Goal: Ask a question

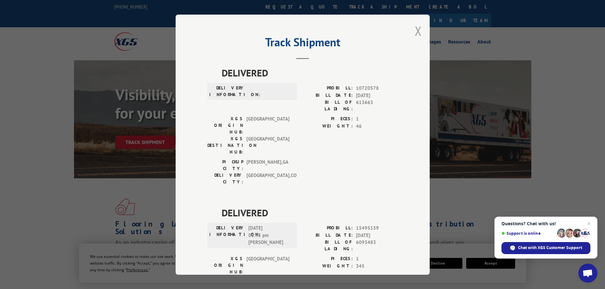
click at [417, 32] on button "Close modal" at bounding box center [418, 31] width 7 height 17
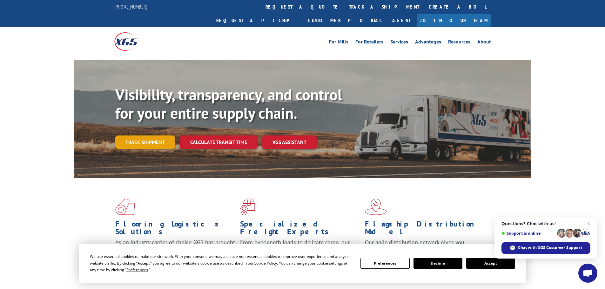
click at [152, 136] on link "Track shipment" at bounding box center [145, 142] width 60 height 13
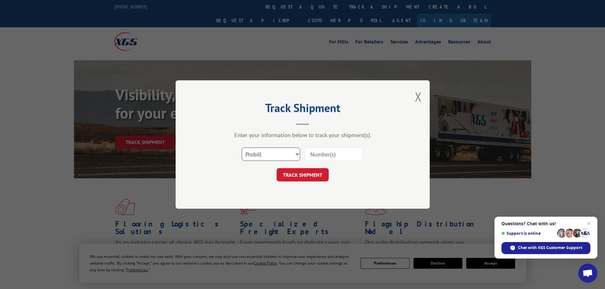
click at [291, 160] on select "Select category... Probill BOL PO" at bounding box center [271, 154] width 58 height 13
select select "po"
click at [242, 148] on select "Select category... Probill BOL PO" at bounding box center [271, 154] width 58 height 13
click at [350, 155] on input at bounding box center [334, 154] width 58 height 13
type input "14546148"
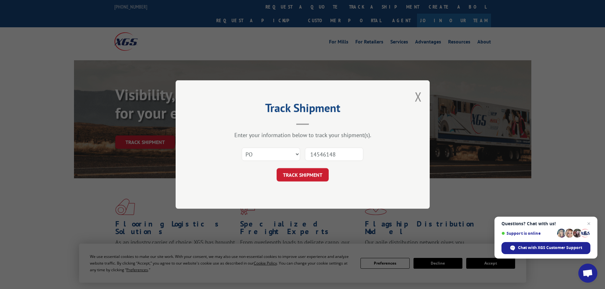
click at [277, 168] on button "TRACK SHIPMENT" at bounding box center [303, 174] width 52 height 13
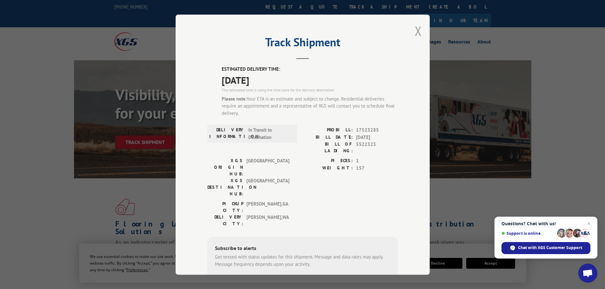
click at [417, 32] on button "Close modal" at bounding box center [418, 31] width 7 height 17
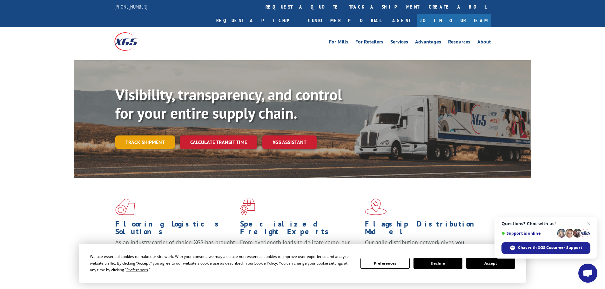
click at [140, 136] on link "Track shipment" at bounding box center [145, 142] width 60 height 13
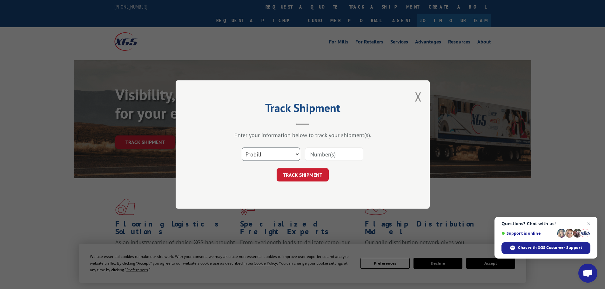
click at [291, 156] on select "Select category... Probill BOL PO" at bounding box center [271, 154] width 58 height 13
select select "po"
click at [242, 148] on select "Select category... Probill BOL PO" at bounding box center [271, 154] width 58 height 13
click at [336, 153] on input at bounding box center [334, 154] width 58 height 13
type input "14546147"
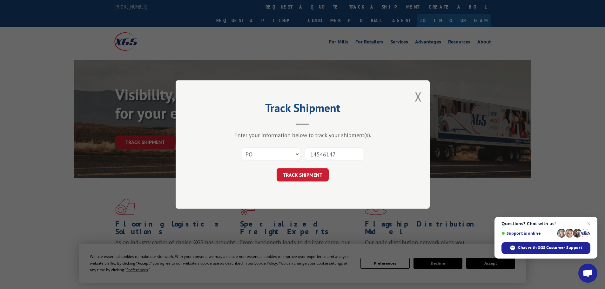
click at [277, 168] on button "TRACK SHIPMENT" at bounding box center [303, 174] width 52 height 13
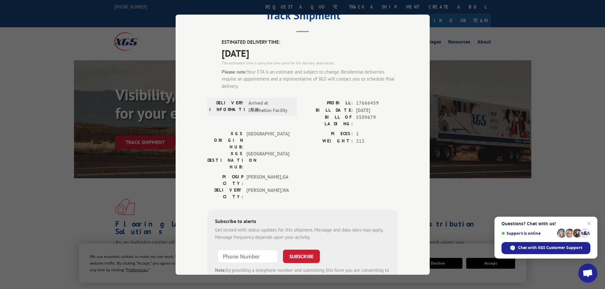
scroll to position [55, 0]
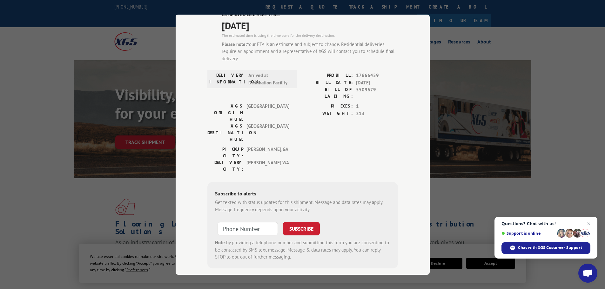
click at [587, 272] on span "Open chat" at bounding box center [588, 274] width 10 height 9
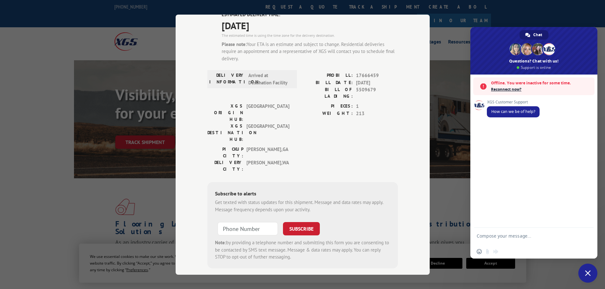
click at [502, 237] on textarea "Compose your message..." at bounding box center [527, 239] width 100 height 11
type textarea "h"
type textarea "Hello"
click at [588, 241] on span "Send" at bounding box center [586, 237] width 10 height 10
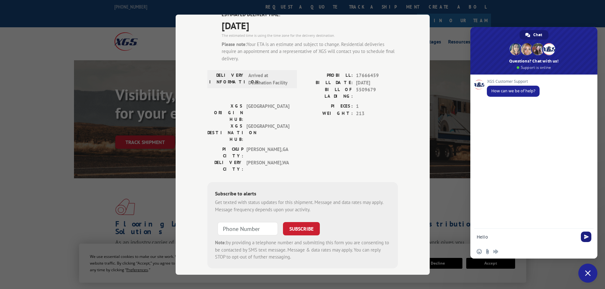
click at [585, 237] on span "Send" at bounding box center [586, 237] width 5 height 5
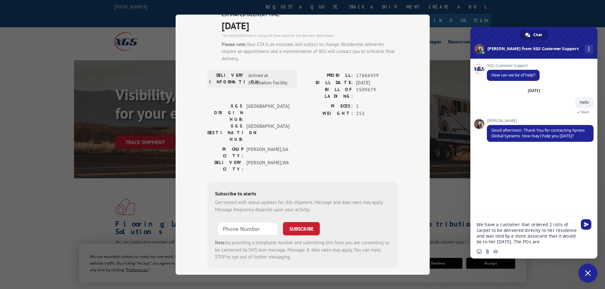
paste textarea "14546148"
click at [536, 237] on textarea "We have a customer that ordered 2 rolls of carpet to be delivered directly to h…" at bounding box center [527, 230] width 100 height 29
click at [561, 239] on textarea "We have a customer that ordered 2 rolls of carpet to be delivered directly to h…" at bounding box center [527, 230] width 100 height 29
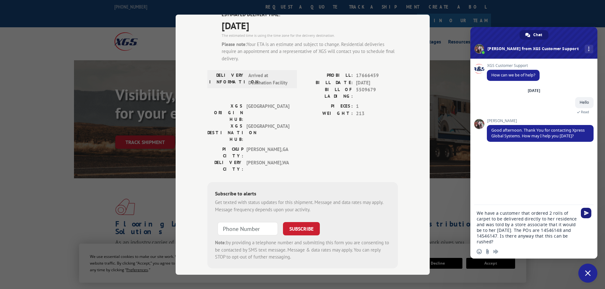
type textarea "We have a customer that ordered 2 rolls of carpet to be delivered directly to h…"
click at [588, 215] on span "Send" at bounding box center [586, 213] width 5 height 5
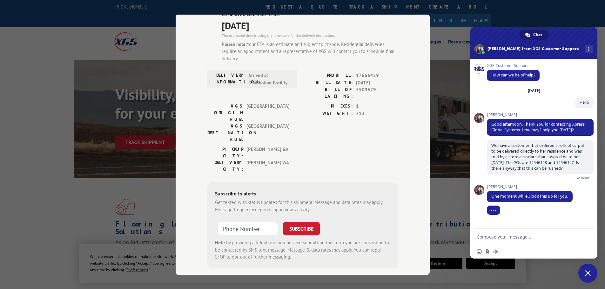
click at [526, 240] on textarea "Compose your message..." at bounding box center [527, 238] width 100 height 6
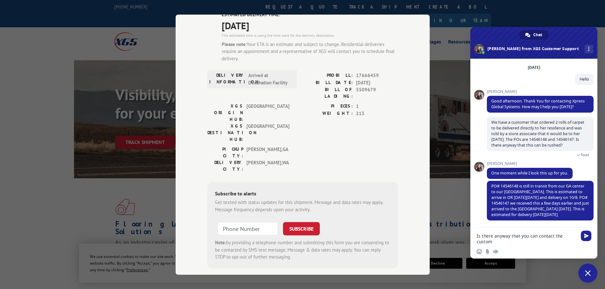
scroll to position [29, 0]
type textarea "Is there anyway that you can contact the customer and deliver one of them [DATE…"
click at [586, 238] on span "Send" at bounding box center [586, 236] width 5 height 5
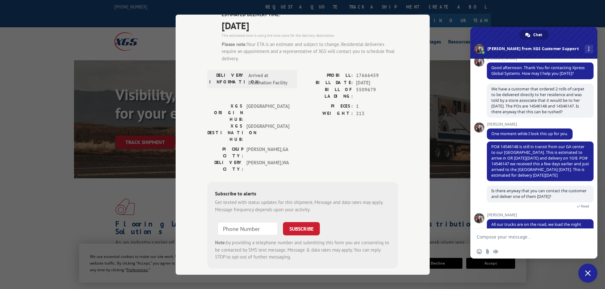
scroll to position [88, 0]
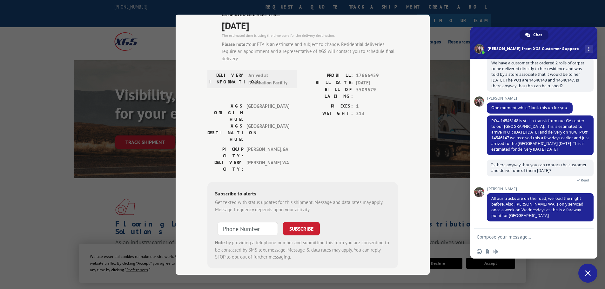
click at [542, 237] on textarea "Compose your message..." at bounding box center [527, 238] width 100 height 6
type textarea "W"
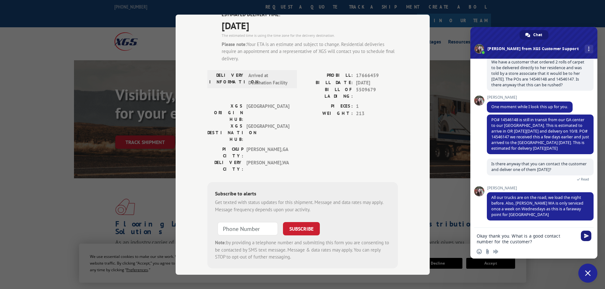
type textarea "Okay thank you. What is a good contact number for the customer?"
click at [588, 233] on span "Send" at bounding box center [586, 236] width 10 height 10
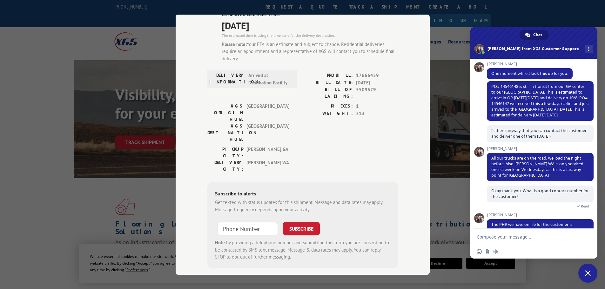
scroll to position [149, 0]
